Goal: Information Seeking & Learning: Learn about a topic

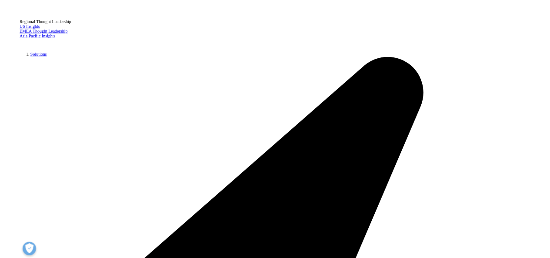
scroll to position [391, 0]
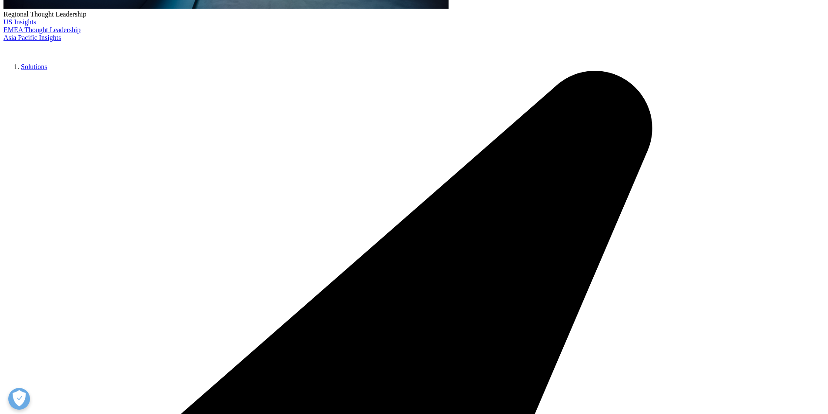
drag, startPoint x: 381, startPoint y: 50, endPoint x: 386, endPoint y: 49, distance: 4.5
drag, startPoint x: 409, startPoint y: 40, endPoint x: 558, endPoint y: 48, distance: 149.3
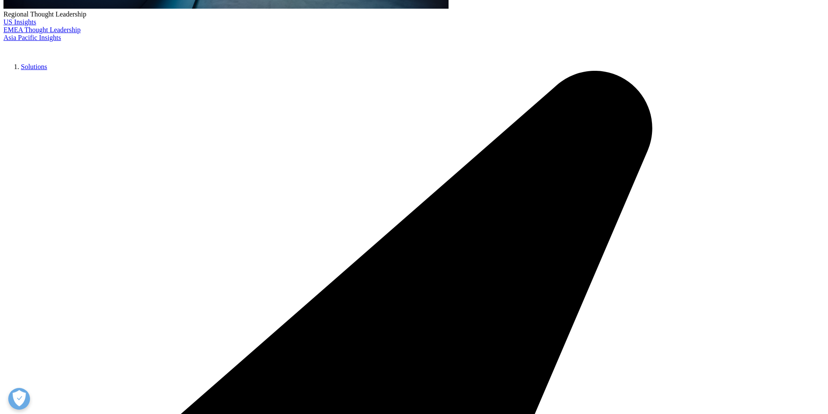
drag, startPoint x: 470, startPoint y: 42, endPoint x: 477, endPoint y: 43, distance: 7.0
drag, startPoint x: 486, startPoint y: 43, endPoint x: 509, endPoint y: 44, distance: 22.6
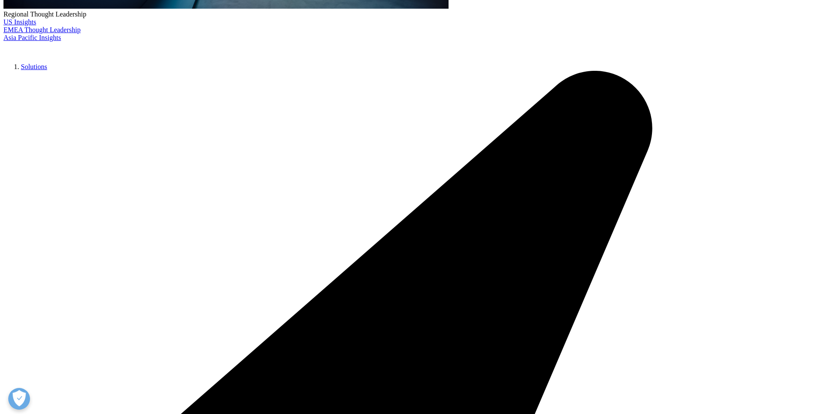
drag, startPoint x: 486, startPoint y: 44, endPoint x: 477, endPoint y: 48, distance: 10.3
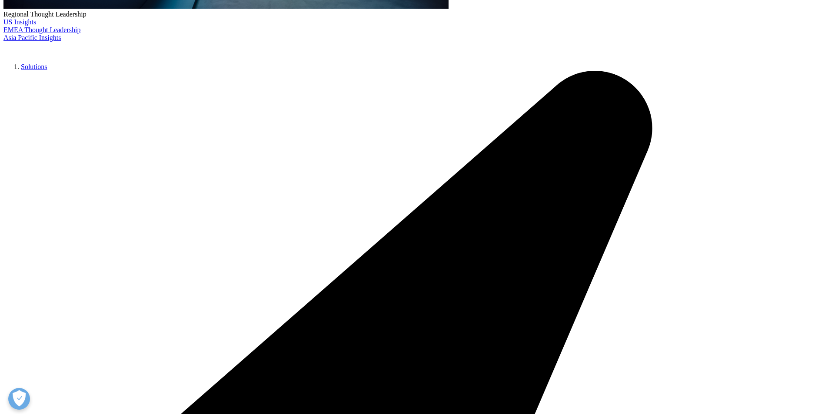
drag, startPoint x: 475, startPoint y: 46, endPoint x: 269, endPoint y: 57, distance: 207.2
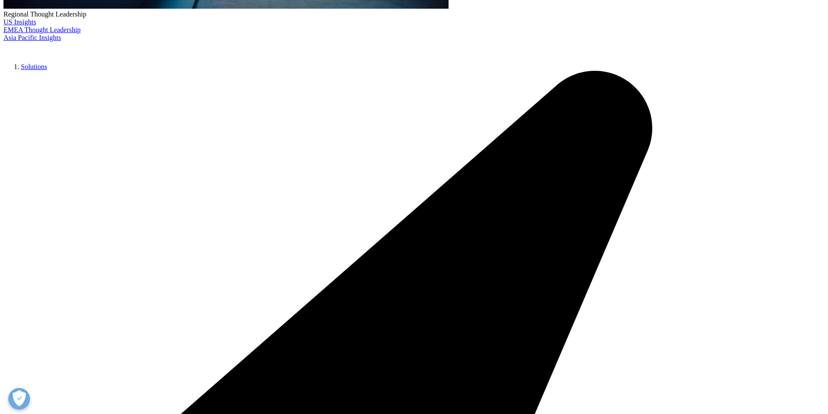
copy p "risk-based quality management (RBQM),"
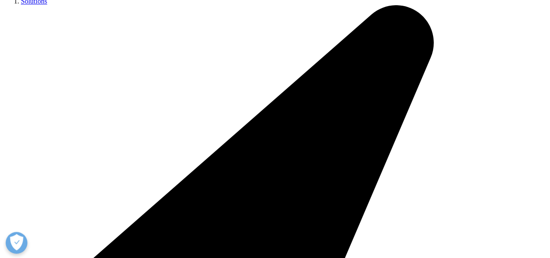
scroll to position [478, 0]
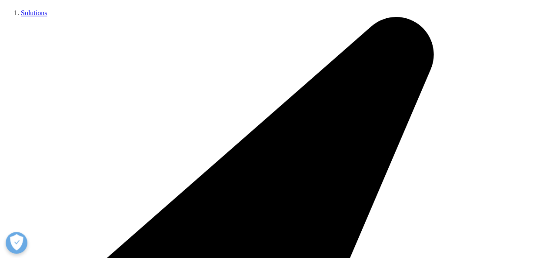
scroll to position [435, 0]
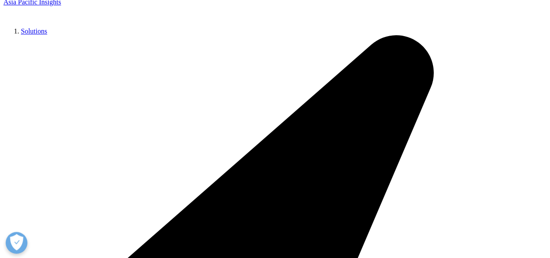
drag, startPoint x: 185, startPoint y: 83, endPoint x: 405, endPoint y: 98, distance: 220.4
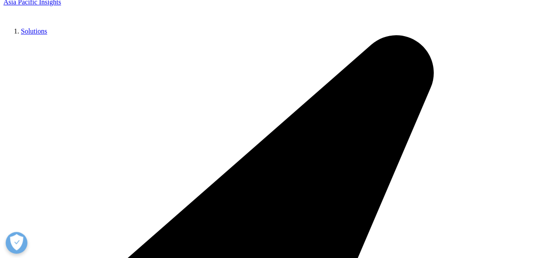
drag, startPoint x: 223, startPoint y: 142, endPoint x: 337, endPoint y: 155, distance: 115.0
